Goal: Participate in discussion: Engage in conversation with other users on a specific topic

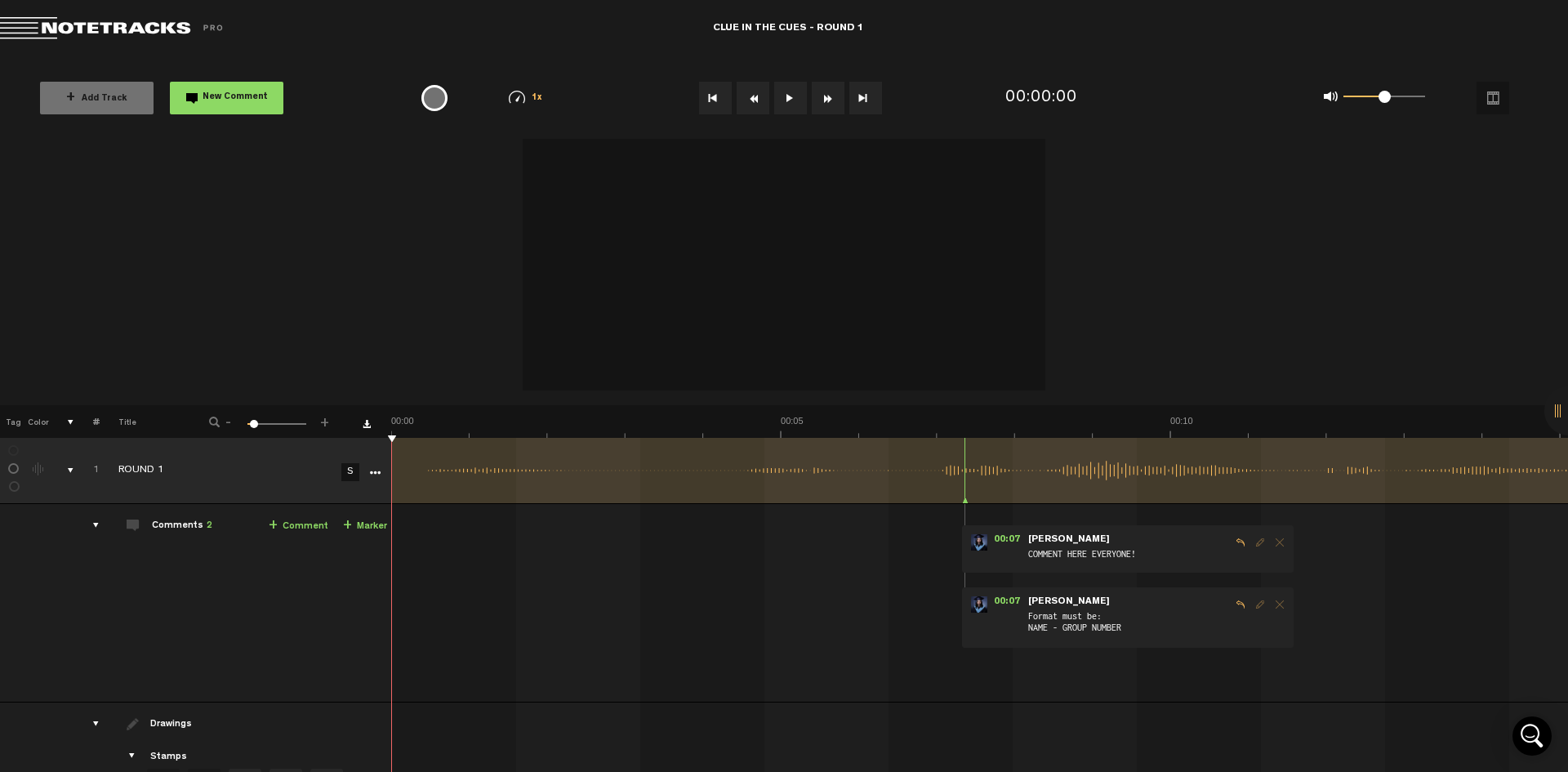
click at [790, 103] on button at bounding box center [790, 98] width 33 height 33
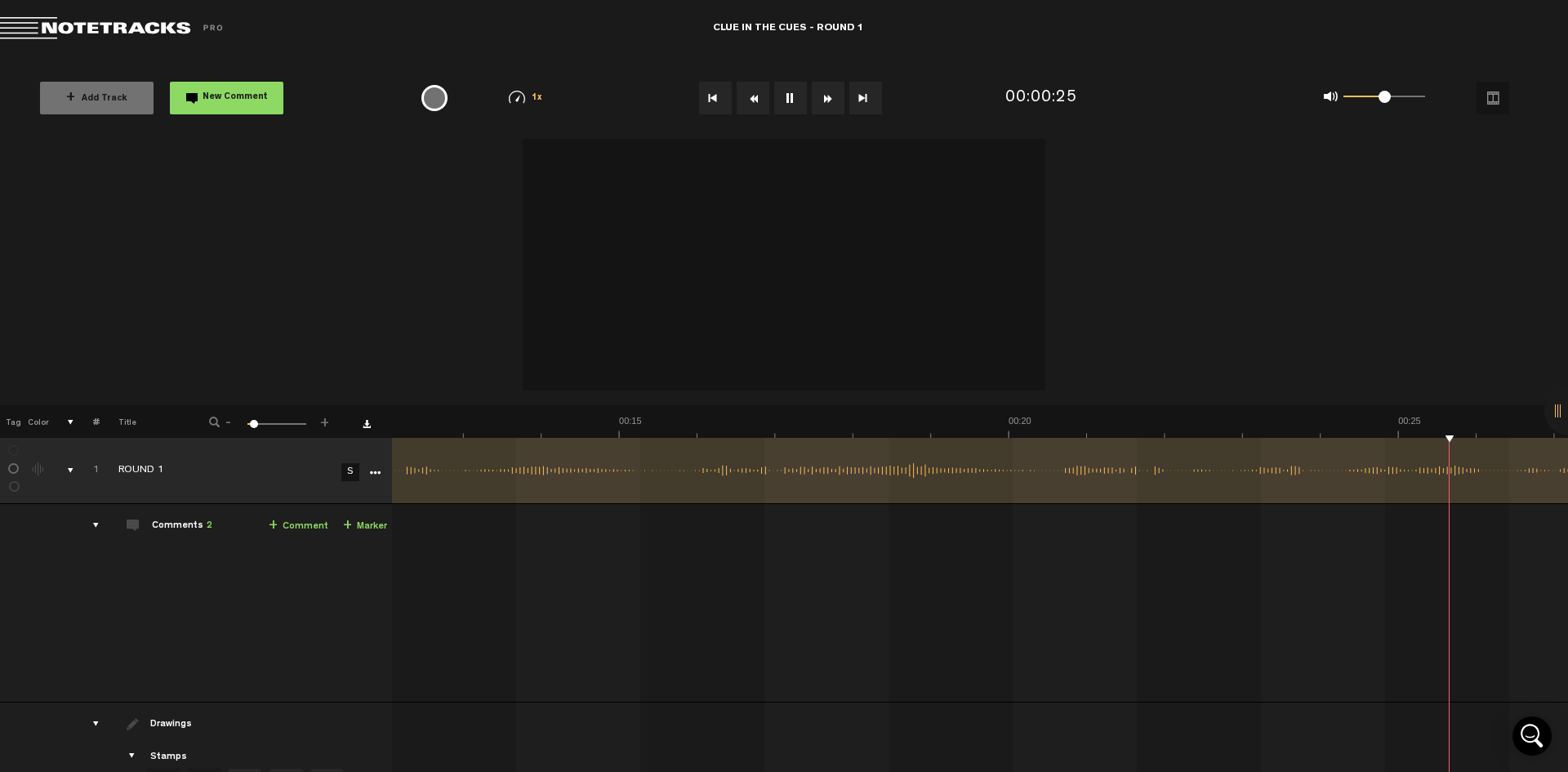
scroll to position [0, 1411]
click at [788, 96] on button at bounding box center [790, 98] width 33 height 33
drag, startPoint x: 1104, startPoint y: 442, endPoint x: 1023, endPoint y: 419, distance: 84.2
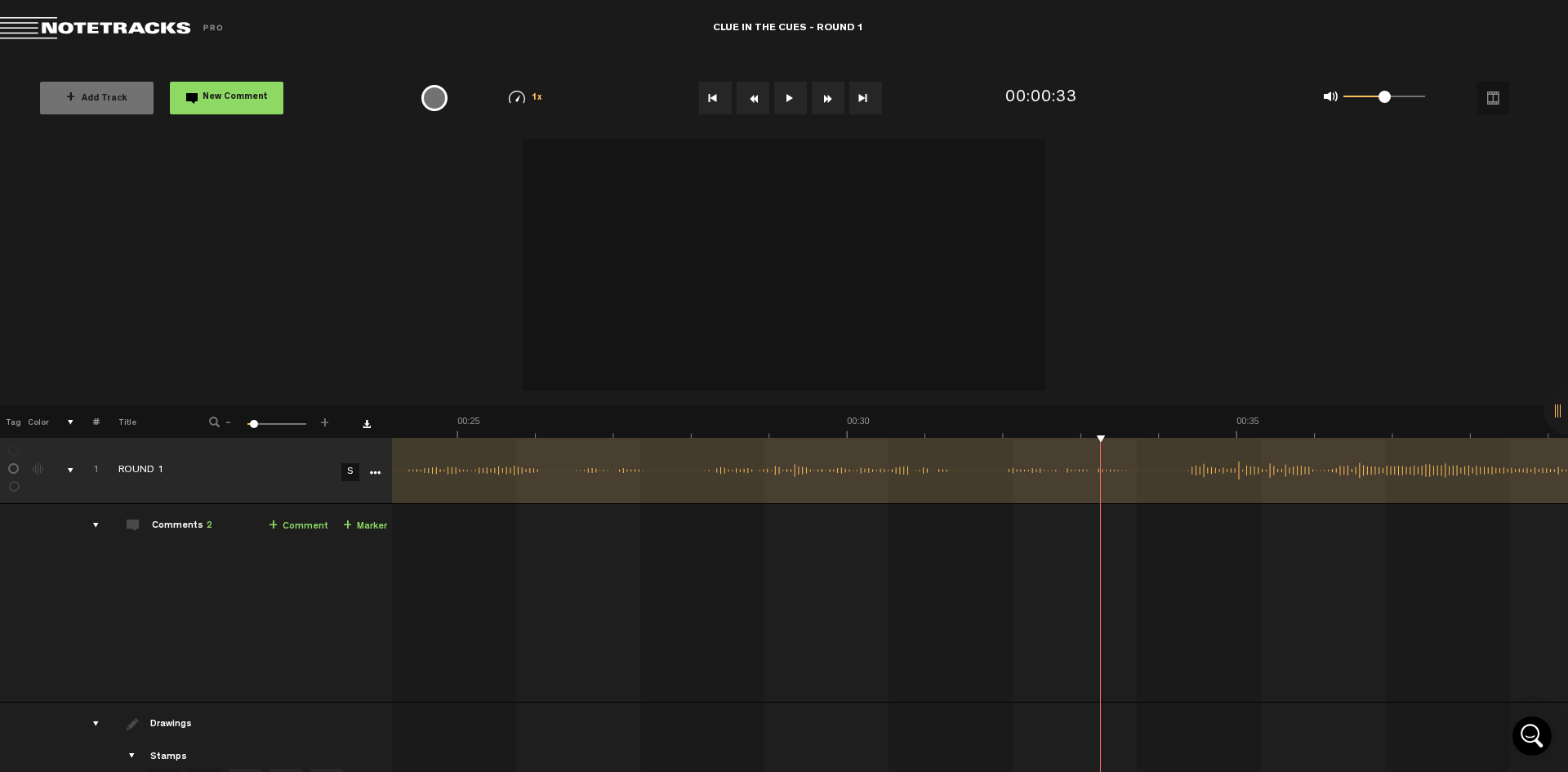
click at [955, 422] on div "+ New drawing Tag Color # Title - 1 100 5 + 1 ROUND 1 S Update Download Downloa…" at bounding box center [784, 387] width 1568 height 497
drag, startPoint x: 1101, startPoint y: 435, endPoint x: 585, endPoint y: 342, distance: 524.3
click at [585, 342] on div "+ New drawing Tag Color # Title - 1 100 5 + 1 ROUND 1 S Update Download Downloa…" at bounding box center [784, 387] width 1568 height 497
drag, startPoint x: 1102, startPoint y: 710, endPoint x: 870, endPoint y: 673, distance: 234.9
click at [870, 673] on tbody "1 ROUND 1 S Update Download Download original Export Audacity labels Export Aud…" at bounding box center [784, 686] width 1568 height 497
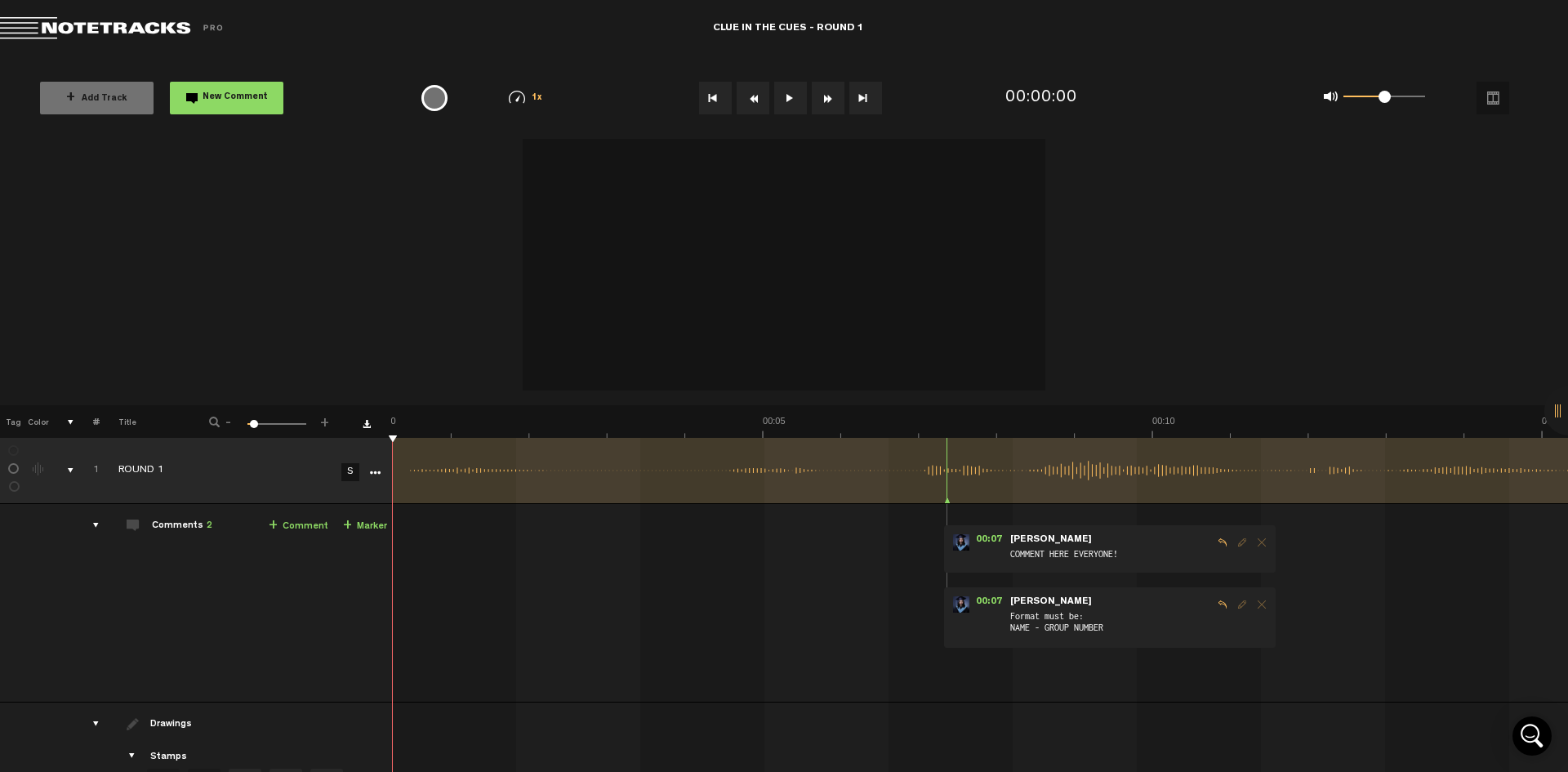
scroll to position [0, 0]
click at [1052, 569] on div "00:07 - • Christy Lacio: "COMMENT HERE EVERYONE!" Christy Lacio COMMENT HERE EV…" at bounding box center [1128, 548] width 332 height 47
